Goal: Use online tool/utility: Use online tool/utility

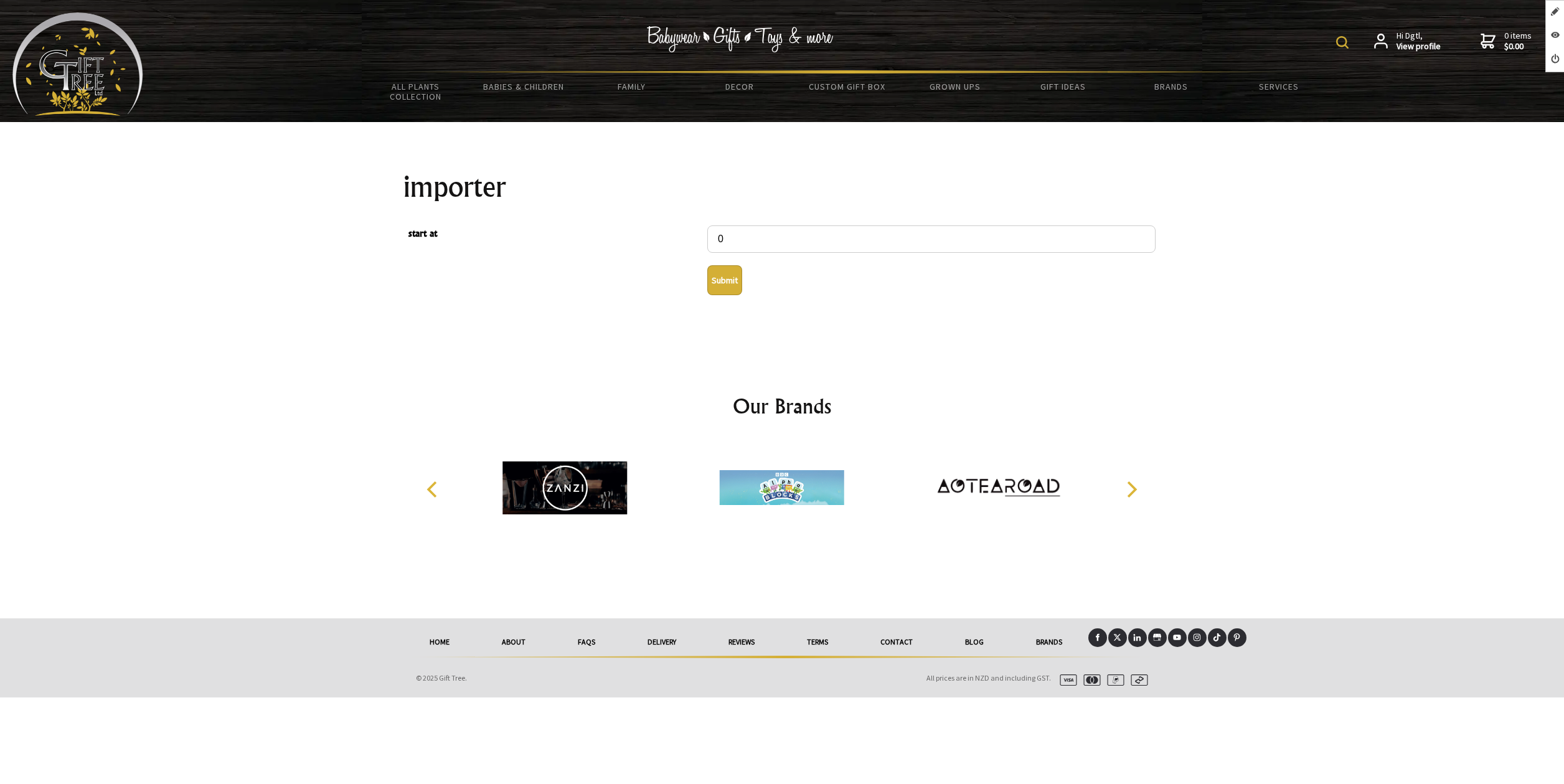
click at [725, 288] on button "Submit" at bounding box center [724, 280] width 34 height 30
click at [718, 283] on button "Submit" at bounding box center [724, 280] width 34 height 30
click at [740, 286] on button "Submit" at bounding box center [724, 280] width 34 height 30
click at [726, 278] on button "Submit" at bounding box center [724, 280] width 34 height 30
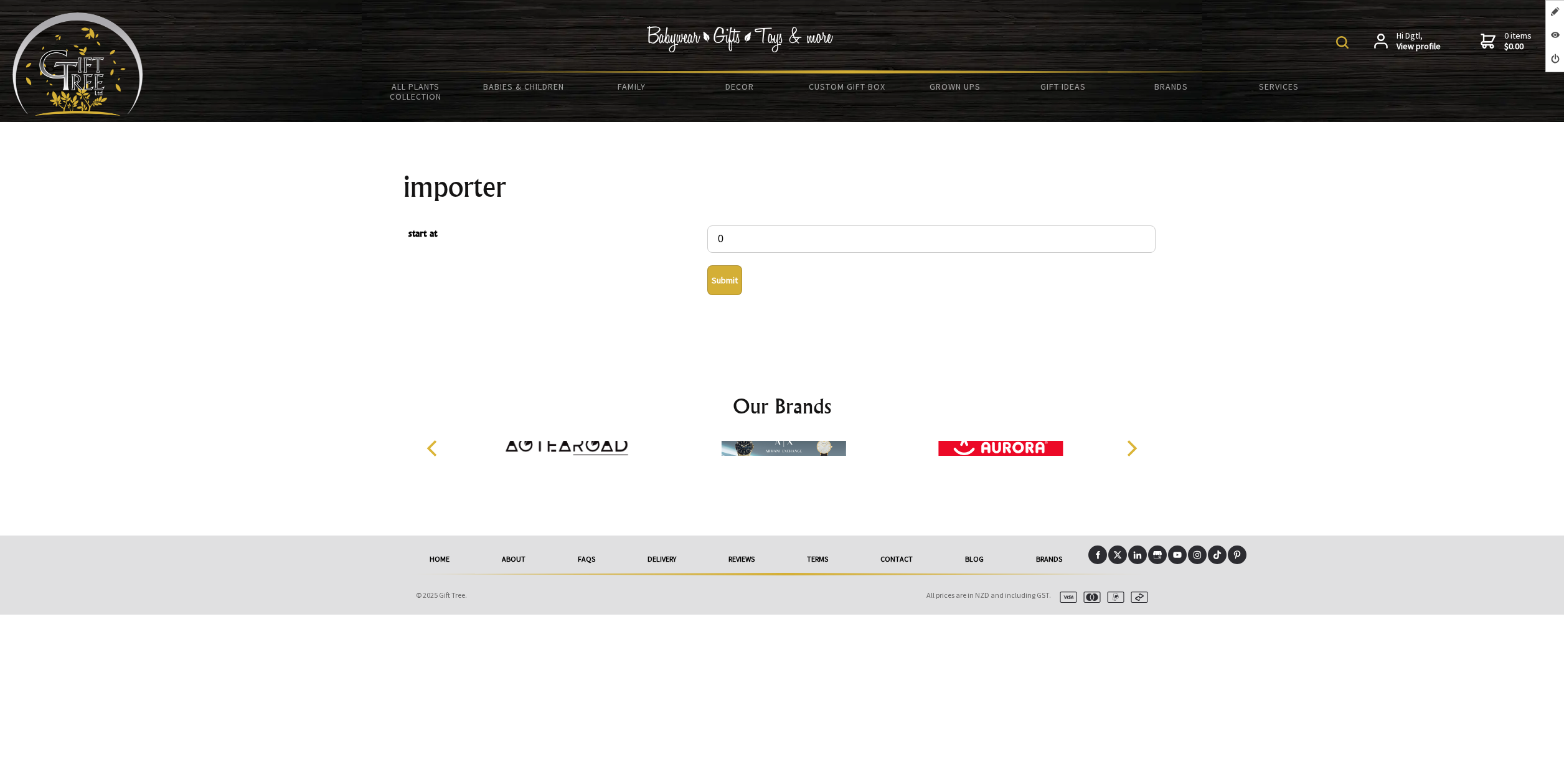
click at [734, 277] on button "Submit" at bounding box center [724, 280] width 34 height 30
